Goal: Task Accomplishment & Management: Use online tool/utility

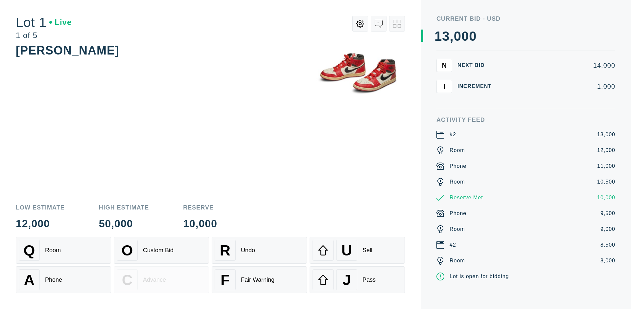
click at [63, 279] on div "A Phone" at bounding box center [63, 279] width 89 height 21
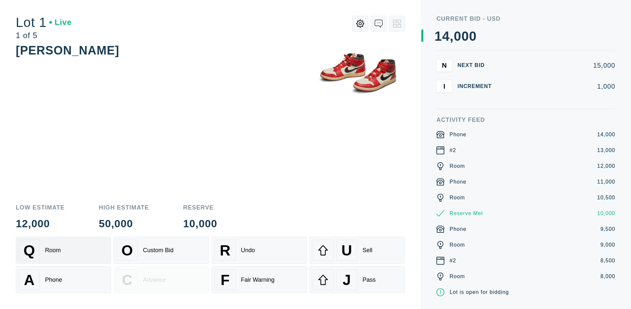
click at [63, 250] on div "Q Room" at bounding box center [63, 250] width 89 height 21
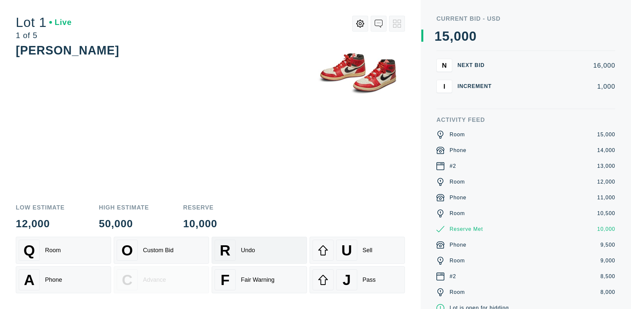
click at [259, 250] on div "R Undo" at bounding box center [259, 250] width 89 height 21
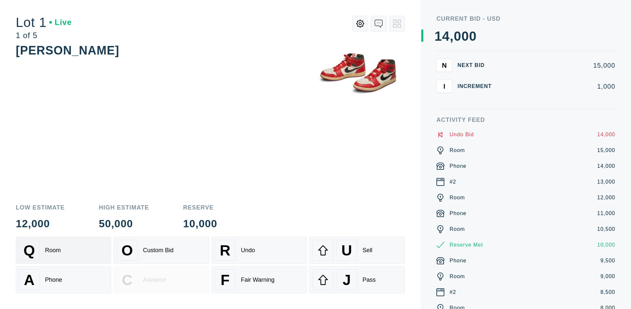
click at [63, 250] on div "Q Room" at bounding box center [63, 250] width 89 height 21
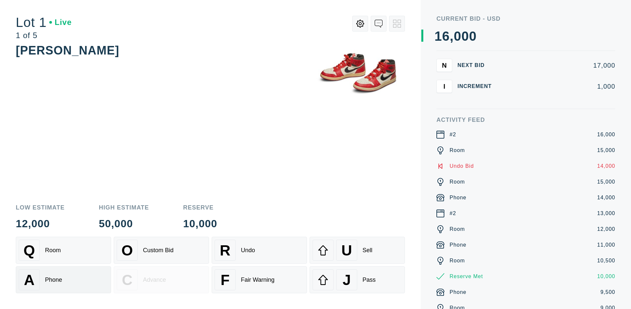
click at [63, 280] on div "A Phone" at bounding box center [63, 279] width 89 height 21
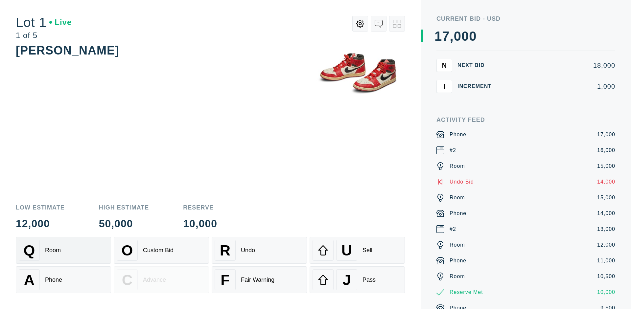
click at [63, 250] on div "Q Room" at bounding box center [63, 250] width 89 height 21
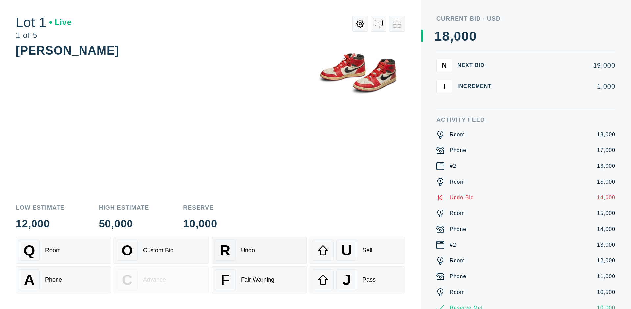
click at [259, 250] on div "R Undo" at bounding box center [259, 250] width 89 height 21
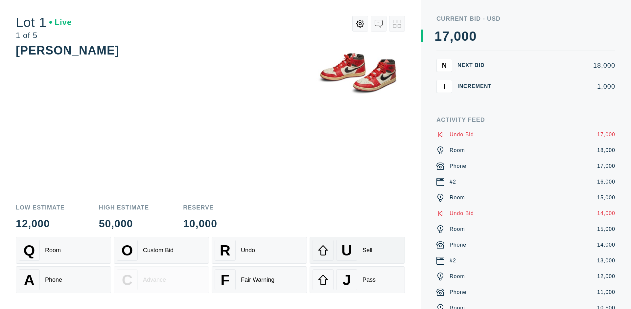
click at [357, 250] on div "U Sell" at bounding box center [356, 250] width 89 height 21
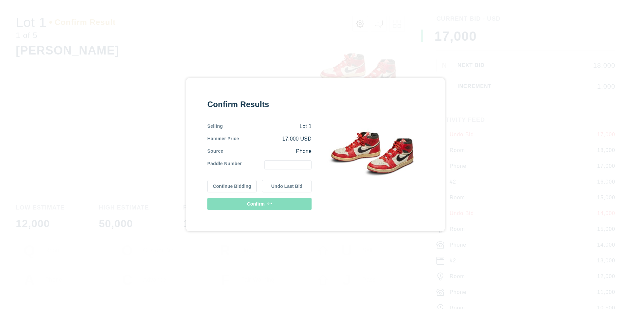
click at [232, 186] on button "Continue Bidding" at bounding box center [232, 186] width 50 height 12
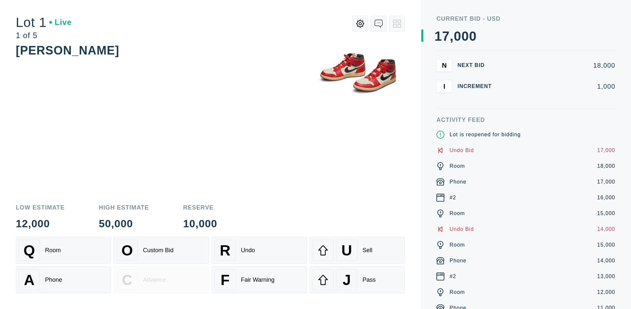
click at [357, 250] on div "U Sell" at bounding box center [356, 250] width 89 height 21
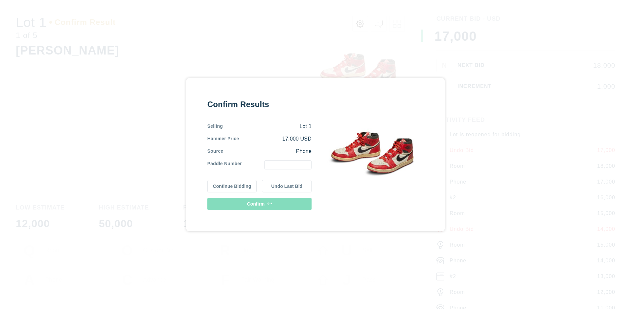
click at [287, 186] on button "Undo Last Bid" at bounding box center [287, 186] width 50 height 12
click at [232, 185] on button "Continue Bidding" at bounding box center [232, 186] width 50 height 12
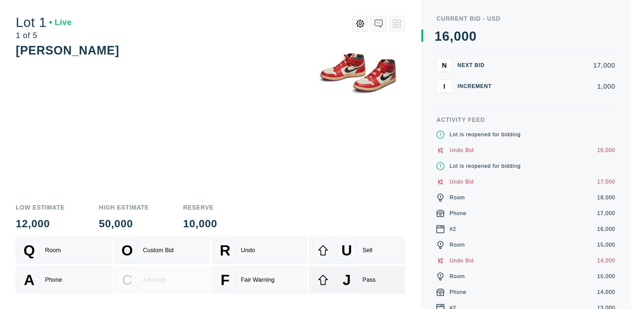
click at [357, 280] on div "J Pass" at bounding box center [356, 279] width 89 height 21
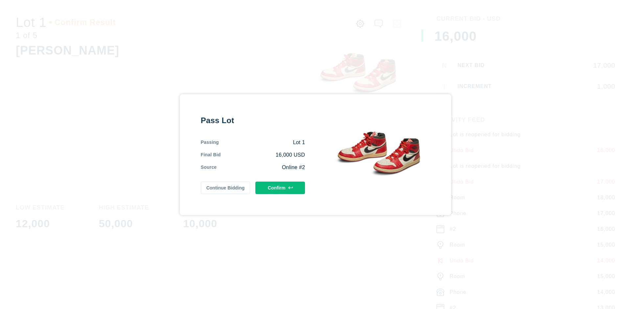
click at [280, 188] on button "Confirm" at bounding box center [280, 188] width 50 height 12
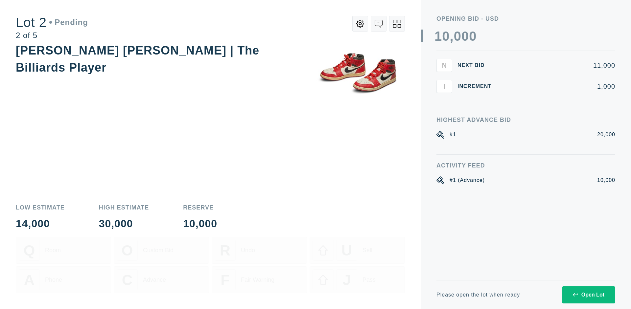
click at [588, 295] on div "Open Lot" at bounding box center [589, 295] width 32 height 6
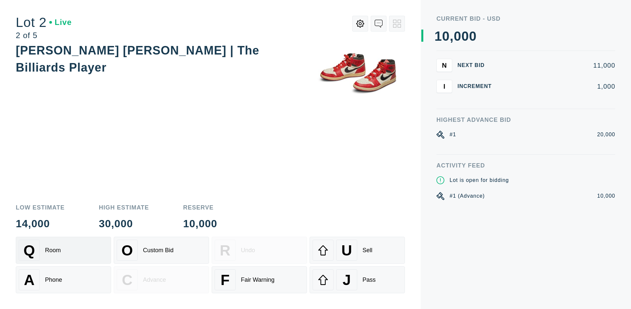
click at [63, 250] on div "Q Room" at bounding box center [63, 250] width 89 height 21
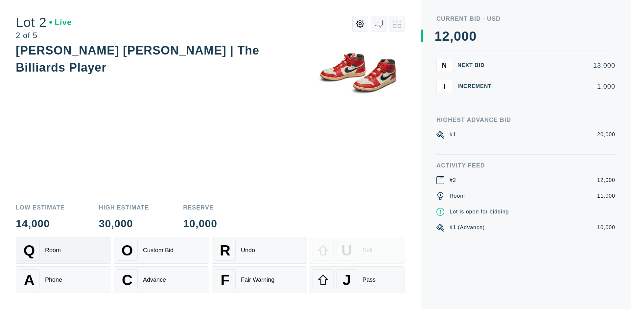
click at [161, 280] on div "Advance" at bounding box center [154, 280] width 23 height 7
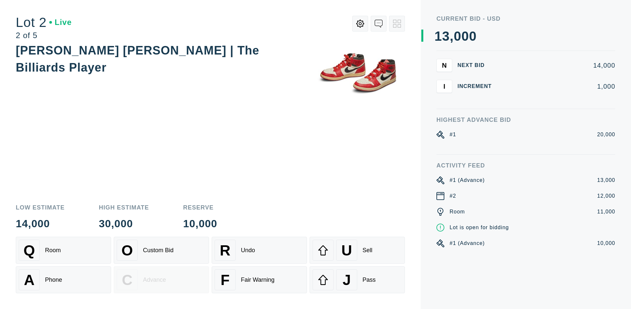
click at [357, 250] on div "U Sell" at bounding box center [356, 250] width 89 height 21
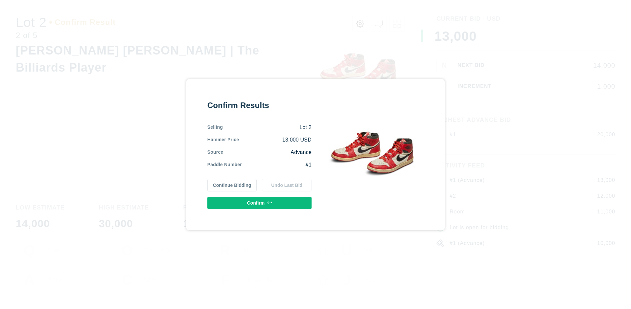
click at [260, 203] on button "Confirm" at bounding box center [259, 203] width 104 height 12
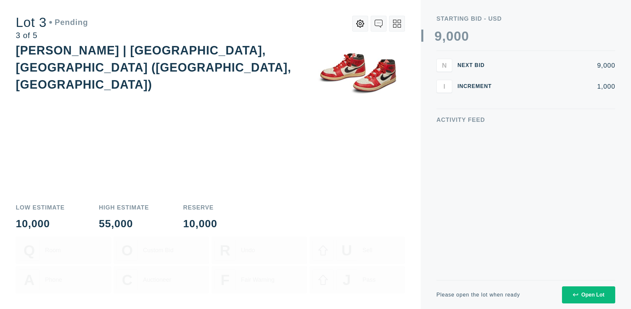
click at [588, 295] on div "Open Lot" at bounding box center [589, 295] width 32 height 6
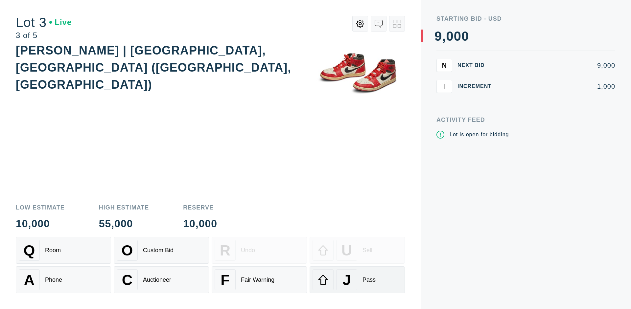
click at [357, 280] on div "J Pass" at bounding box center [356, 279] width 89 height 21
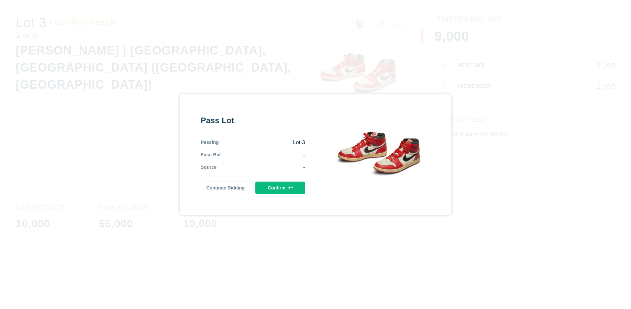
click at [280, 188] on button "Confirm" at bounding box center [280, 188] width 50 height 12
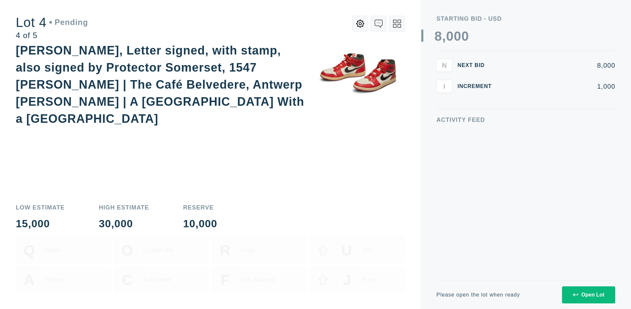
click at [588, 295] on div "Open Lot" at bounding box center [589, 295] width 32 height 6
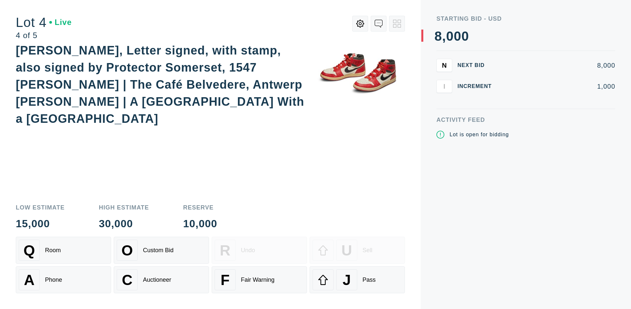
click at [63, 250] on div "Q Room" at bounding box center [63, 250] width 89 height 21
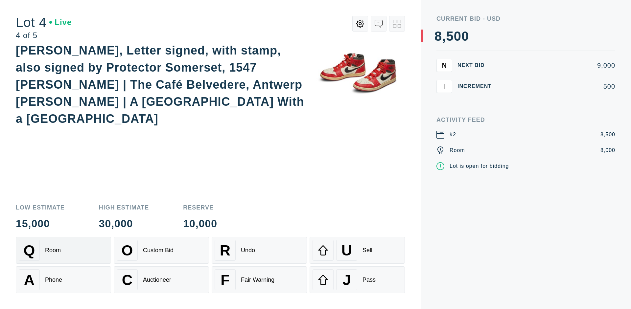
click at [161, 280] on div "Auctioneer" at bounding box center [157, 280] width 28 height 7
click at [357, 280] on div "J Pass" at bounding box center [356, 279] width 89 height 21
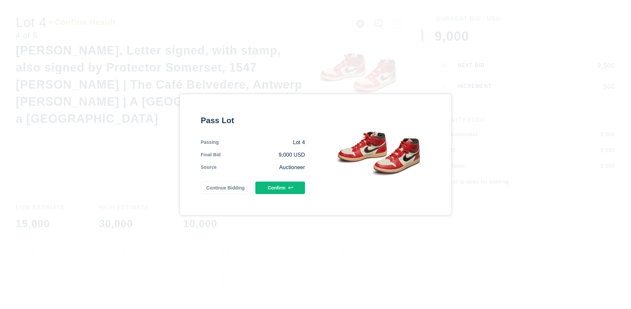
click at [280, 188] on button "Confirm" at bounding box center [280, 188] width 50 height 12
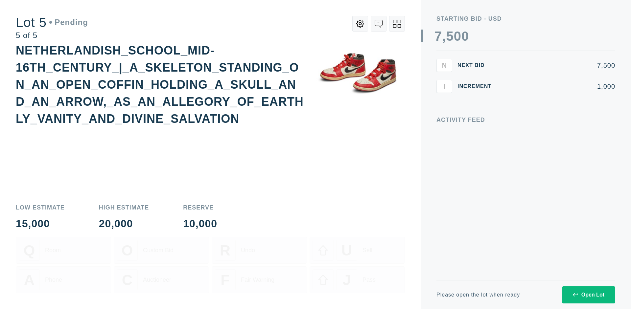
click at [588, 295] on div "Open Lot" at bounding box center [589, 295] width 32 height 6
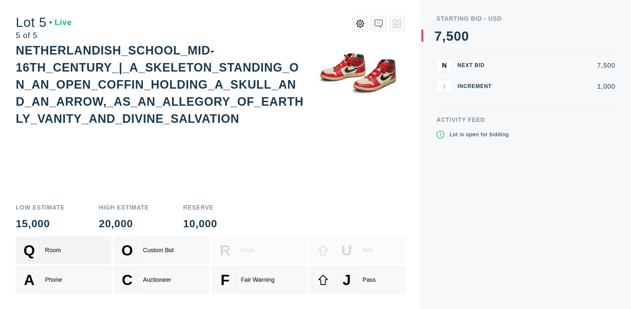
click at [63, 250] on div "Q Room" at bounding box center [63, 250] width 89 height 21
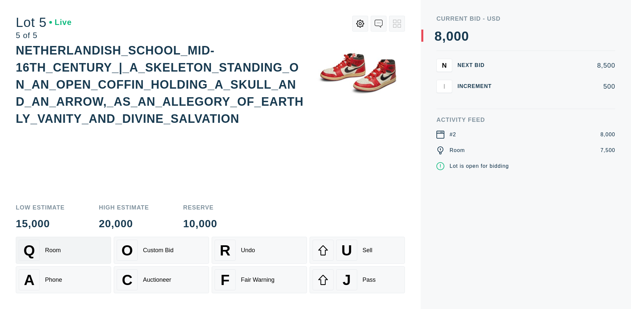
click at [63, 250] on div "Q Room" at bounding box center [63, 250] width 89 height 21
click at [357, 250] on div "U Sell" at bounding box center [356, 250] width 89 height 21
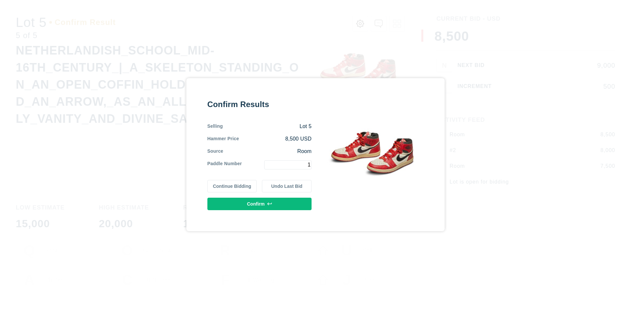
type input "1"
click at [260, 204] on button "Confirm" at bounding box center [259, 204] width 104 height 12
